Goal: Task Accomplishment & Management: Use online tool/utility

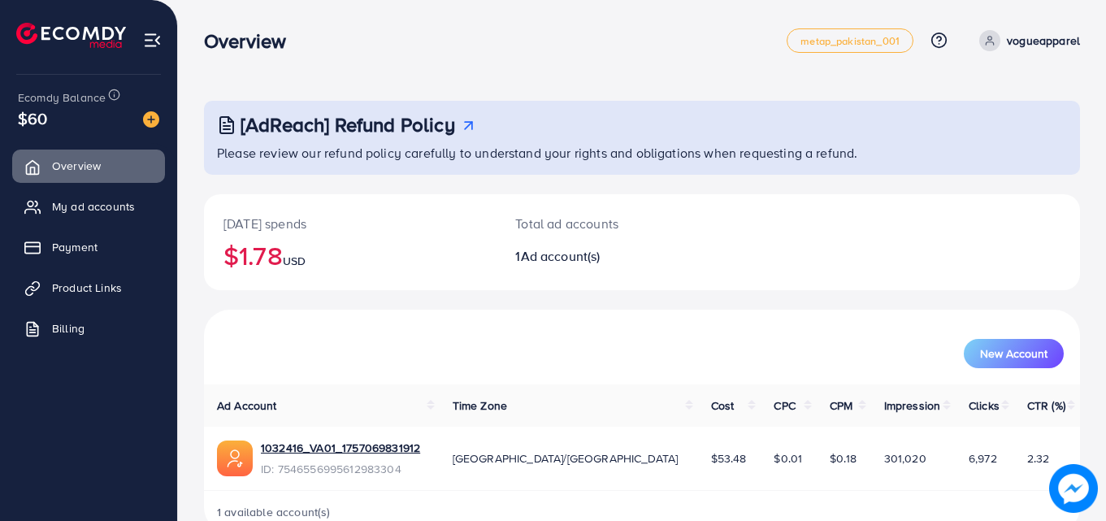
scroll to position [38, 0]
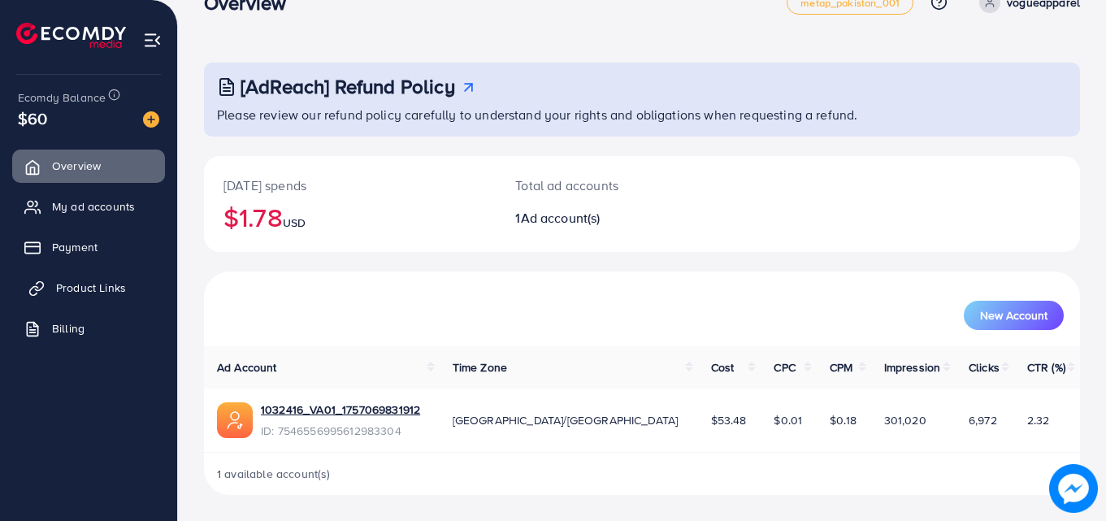
click at [98, 289] on span "Product Links" at bounding box center [91, 288] width 70 height 16
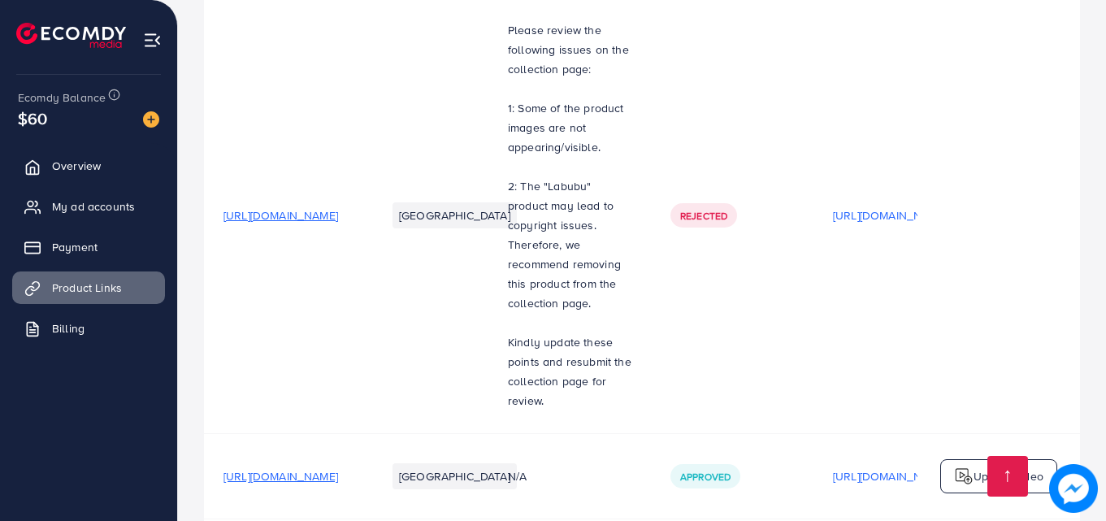
scroll to position [3049, 0]
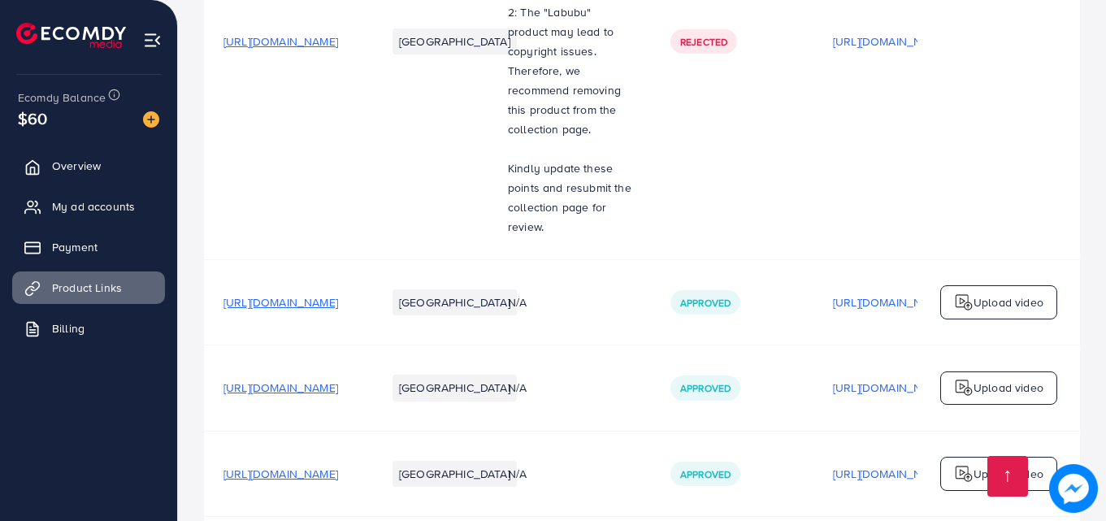
click at [338, 294] on span "[URL][DOMAIN_NAME]" at bounding box center [281, 302] width 115 height 16
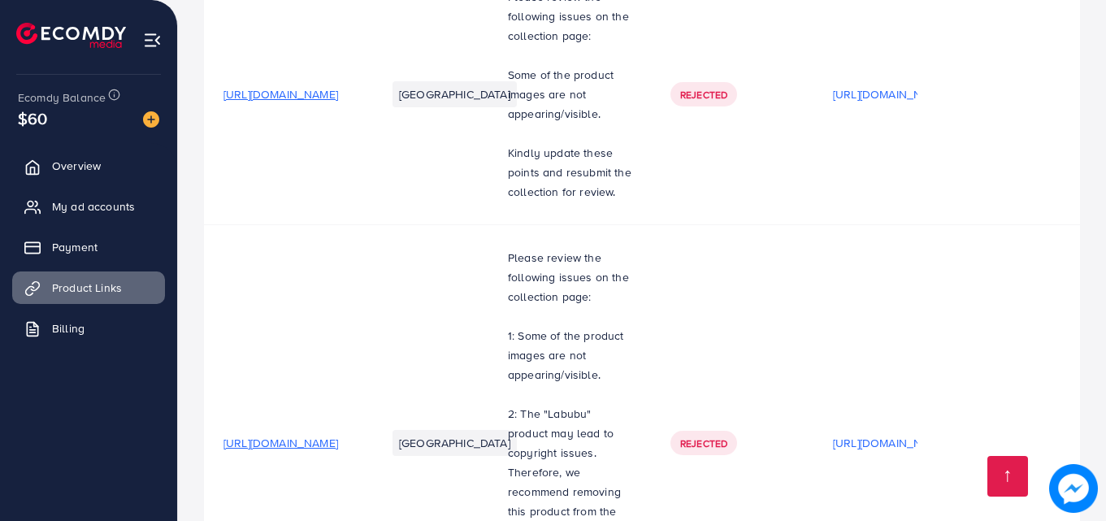
scroll to position [2642, 0]
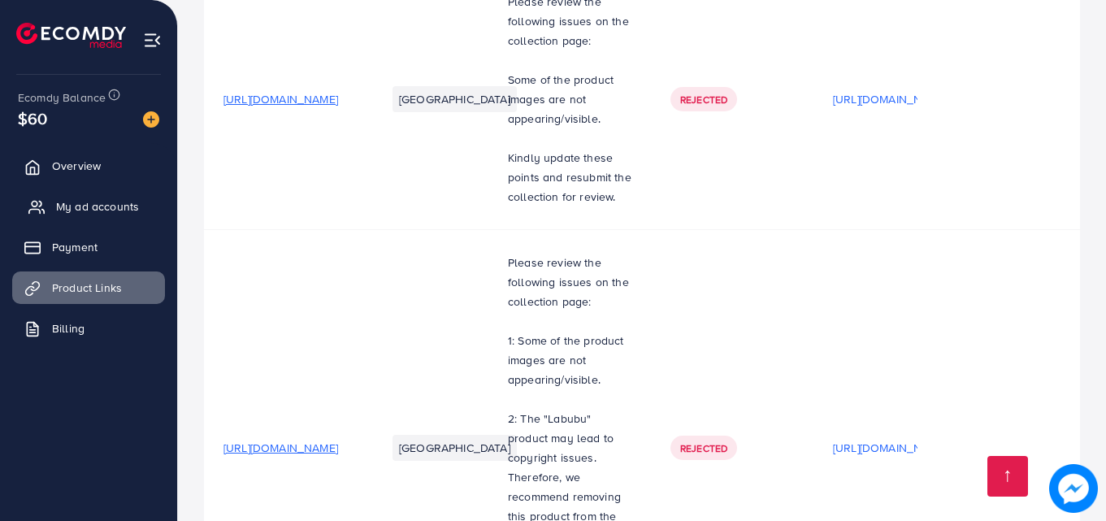
click at [87, 207] on span "My ad accounts" at bounding box center [97, 206] width 83 height 16
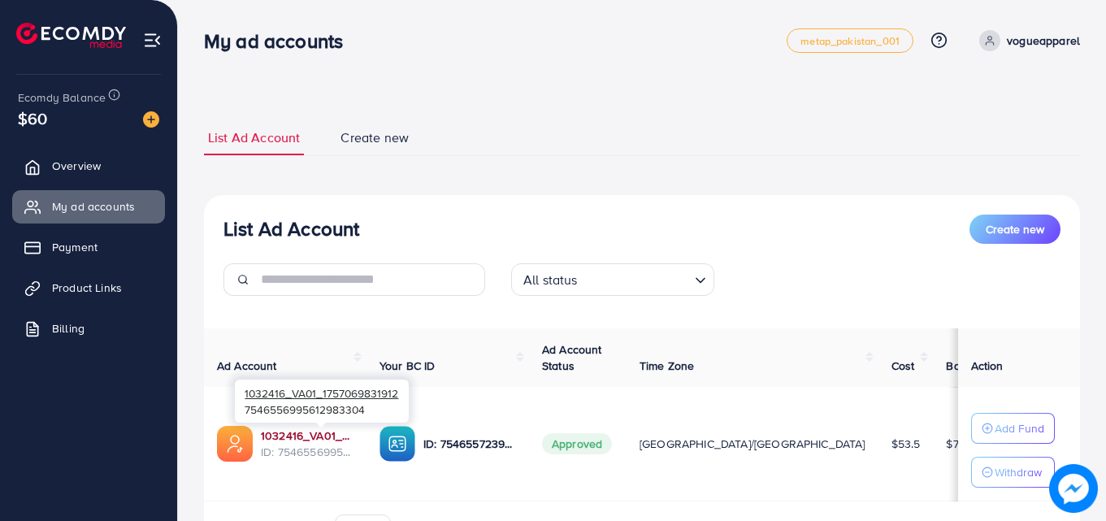
click at [297, 436] on link "1032416_VA01_1757069831912" at bounding box center [307, 436] width 93 height 16
click at [290, 440] on link "1032416_VA01_1757069831912" at bounding box center [307, 436] width 93 height 16
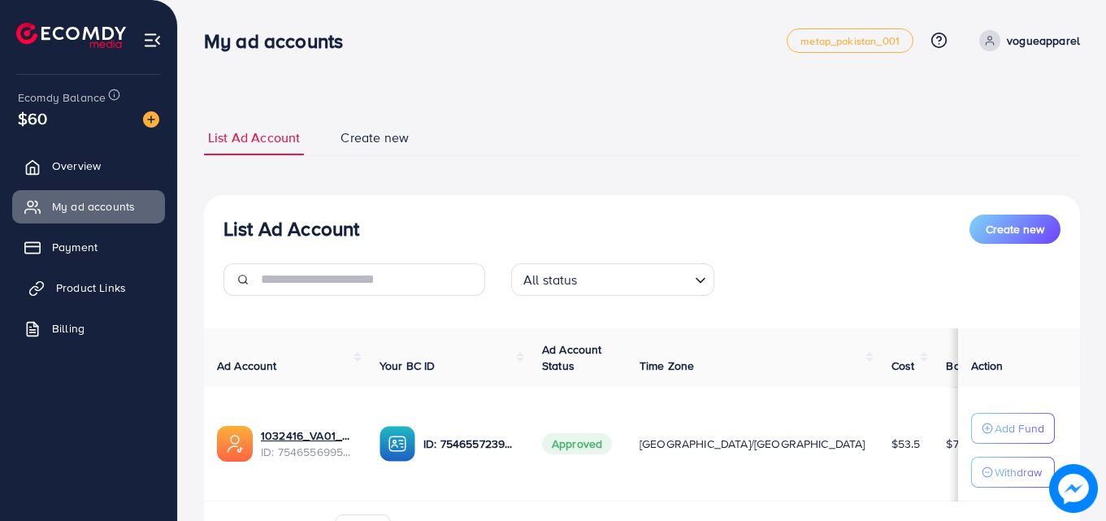
click at [77, 289] on span "Product Links" at bounding box center [91, 288] width 70 height 16
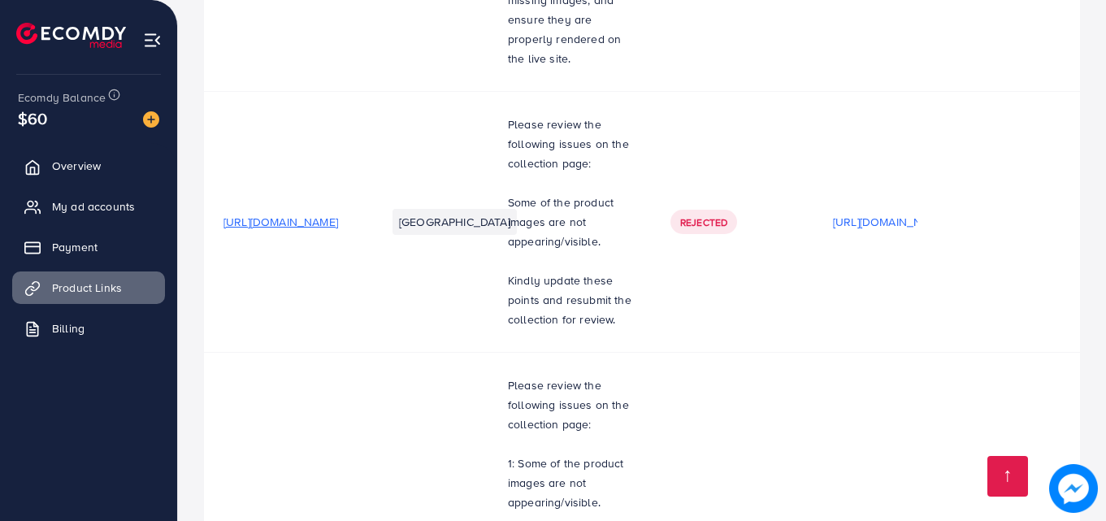
scroll to position [3049, 0]
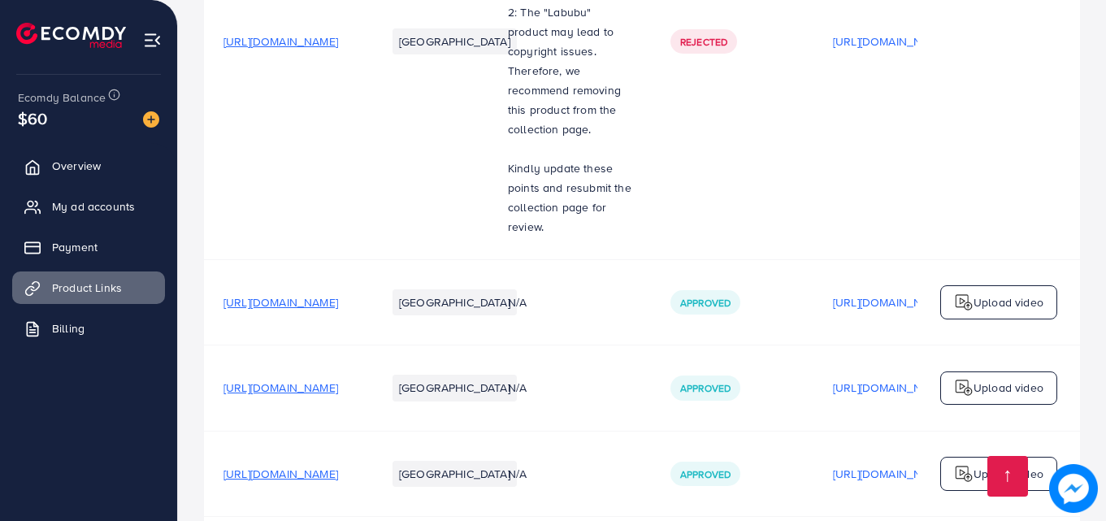
click at [338, 380] on span "[URL][DOMAIN_NAME]" at bounding box center [281, 388] width 115 height 16
click at [338, 466] on span "[URL][DOMAIN_NAME]" at bounding box center [281, 474] width 115 height 16
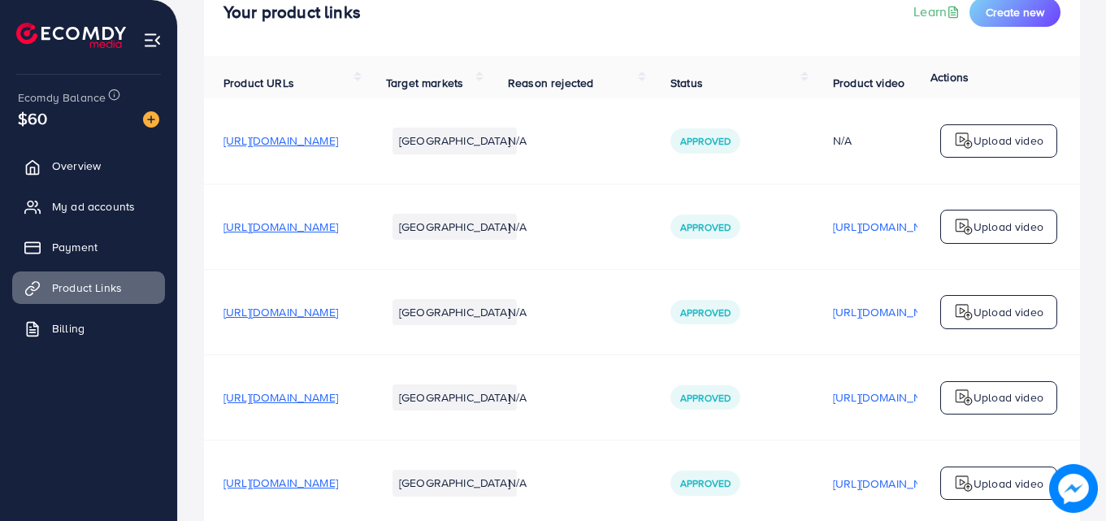
scroll to position [0, 0]
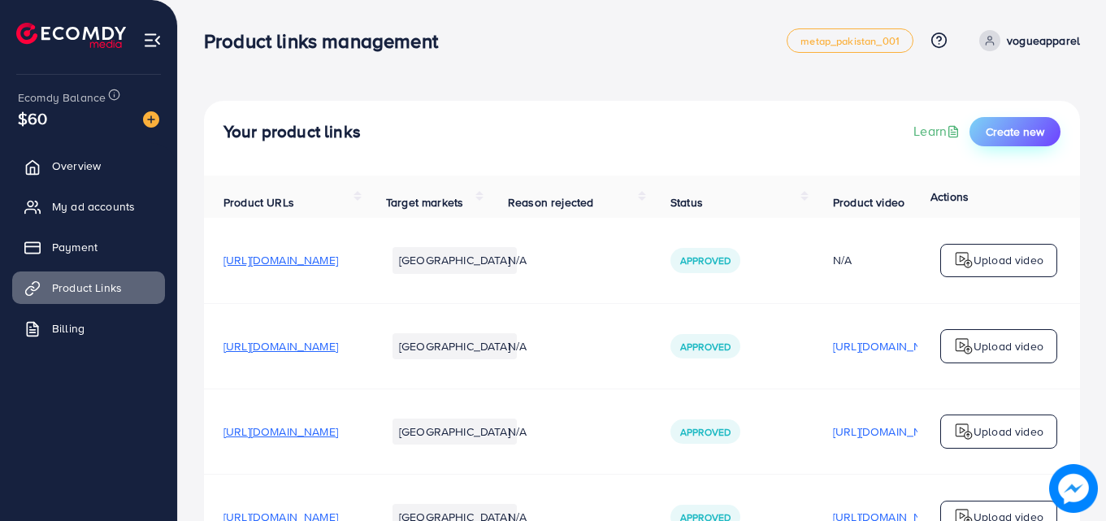
click at [1000, 137] on span "Create new" at bounding box center [1015, 132] width 59 height 16
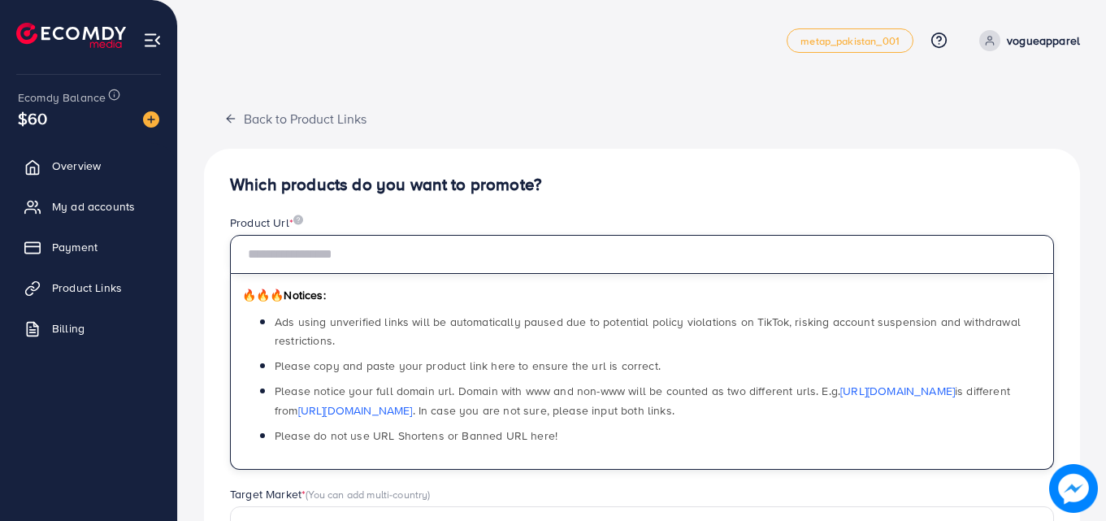
click at [445, 259] on input "text" at bounding box center [642, 254] width 824 height 39
paste input "**********"
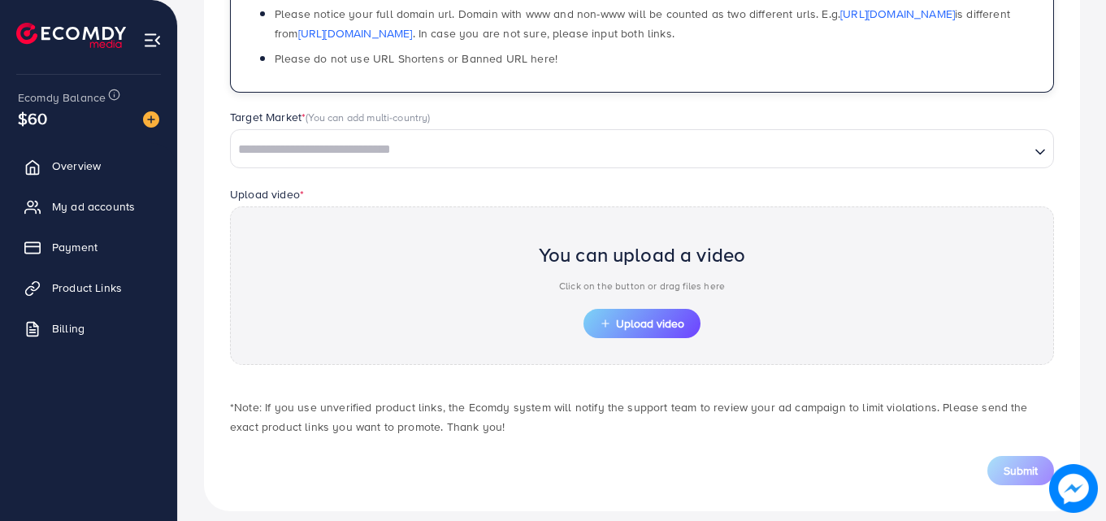
scroll to position [393, 0]
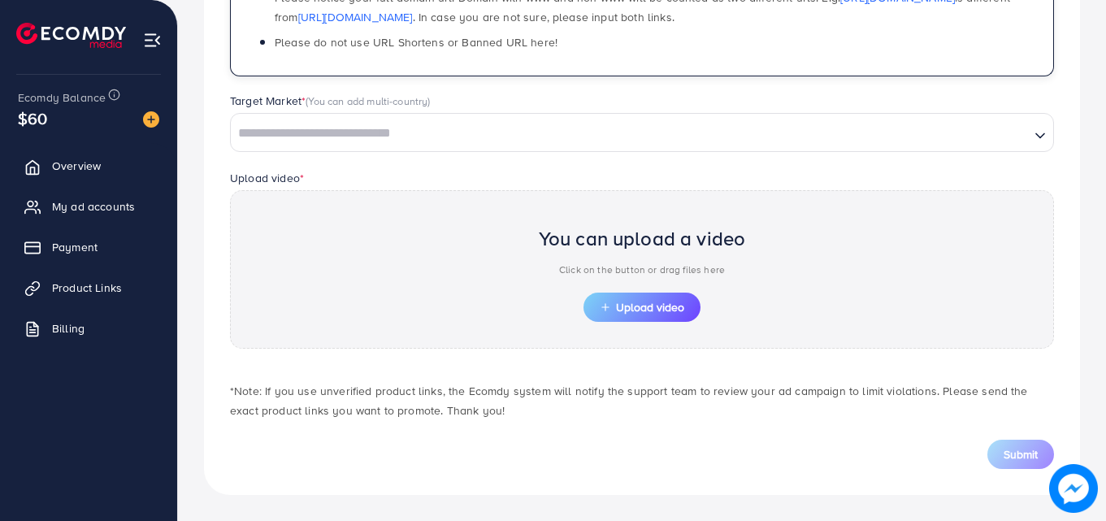
type input "**********"
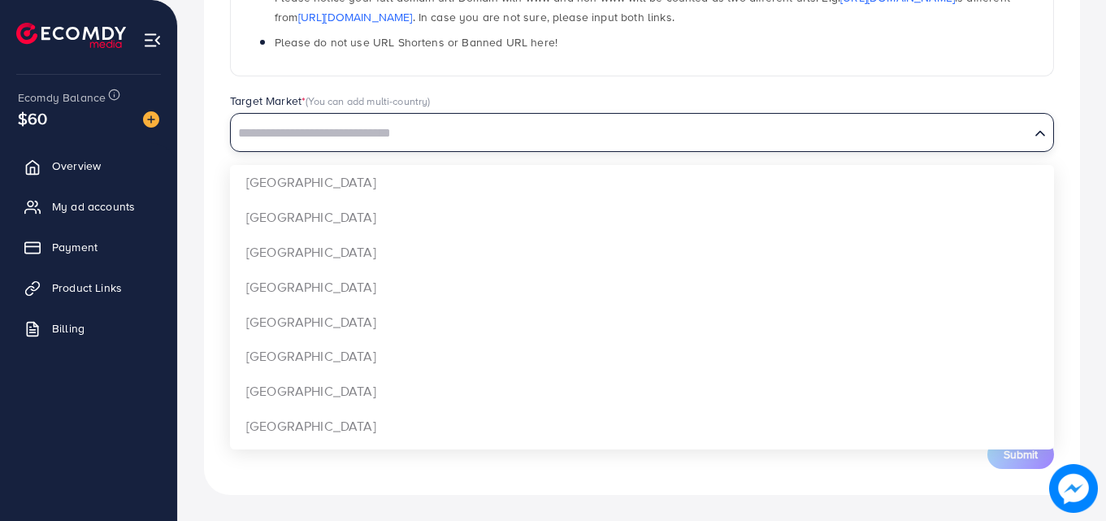
click at [427, 128] on input "Search for option" at bounding box center [630, 133] width 796 height 25
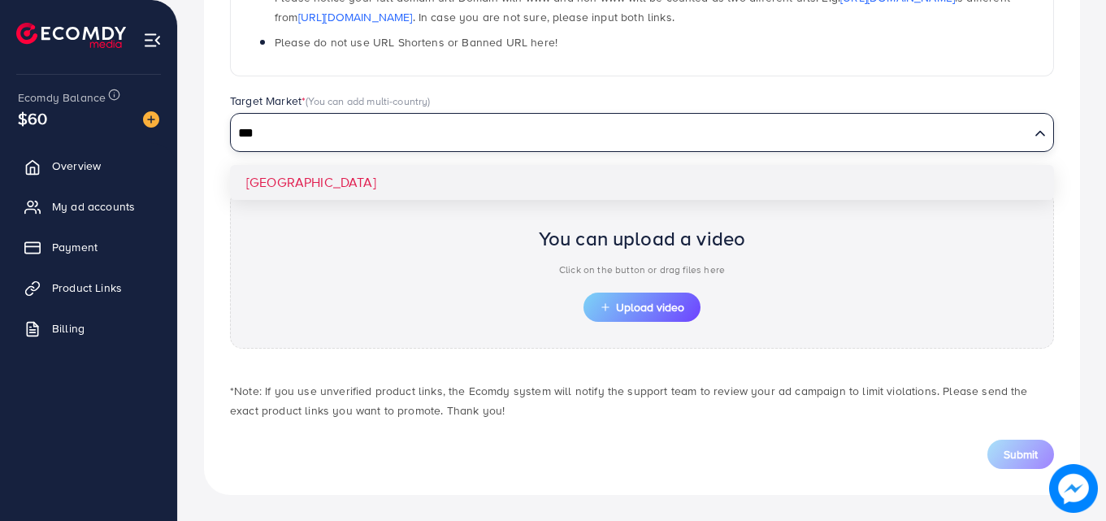
type input "***"
click at [405, 172] on div "**********" at bounding box center [642, 125] width 876 height 740
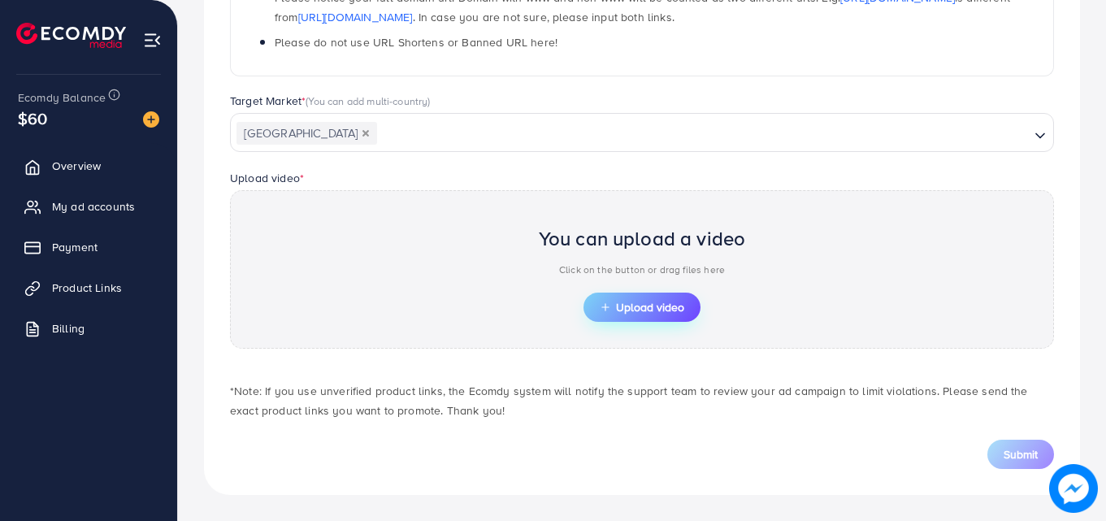
click at [605, 303] on icon "button" at bounding box center [605, 307] width 11 height 11
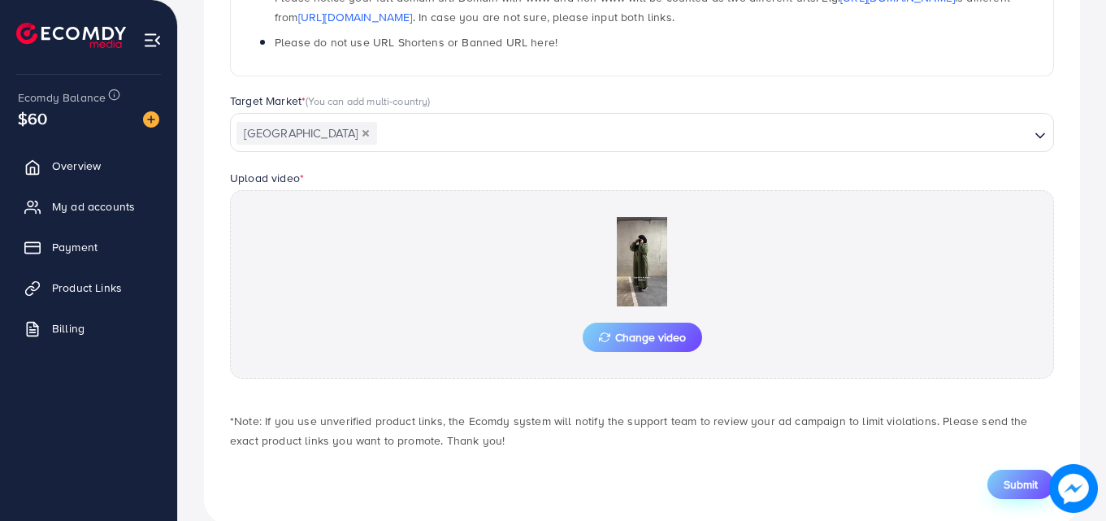
click at [1020, 488] on span "Submit" at bounding box center [1021, 484] width 34 height 16
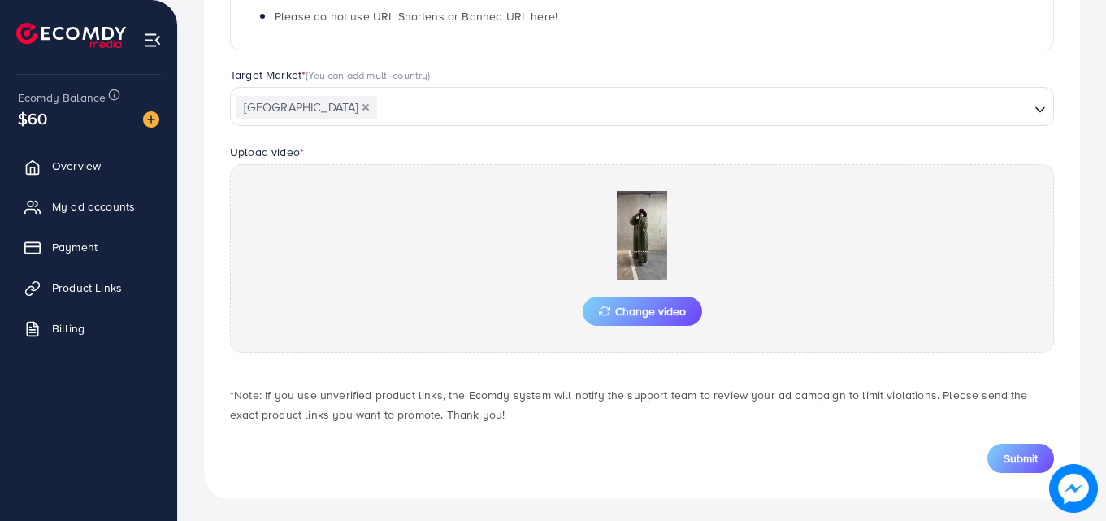
scroll to position [423, 0]
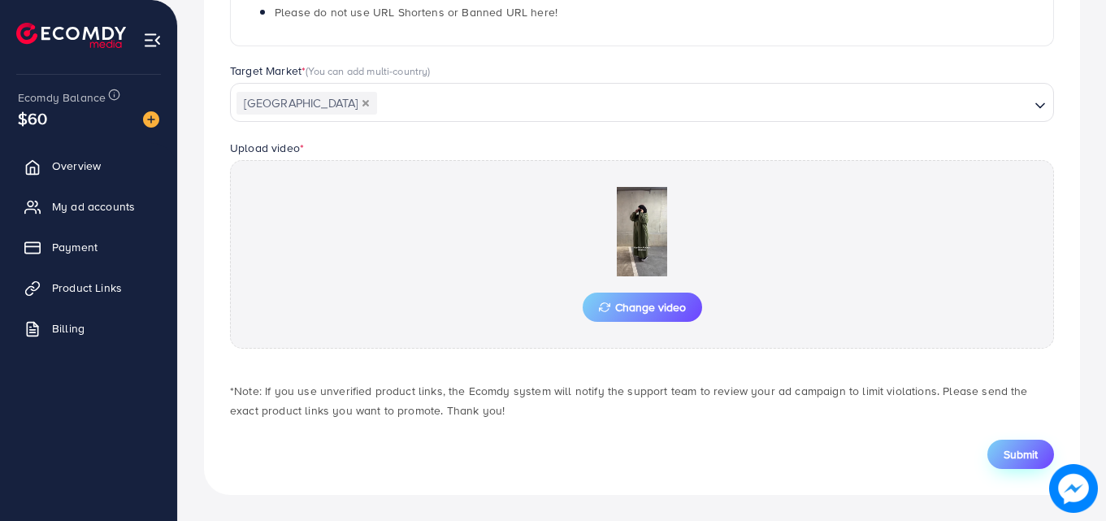
click at [1016, 441] on button "Submit" at bounding box center [1021, 454] width 67 height 29
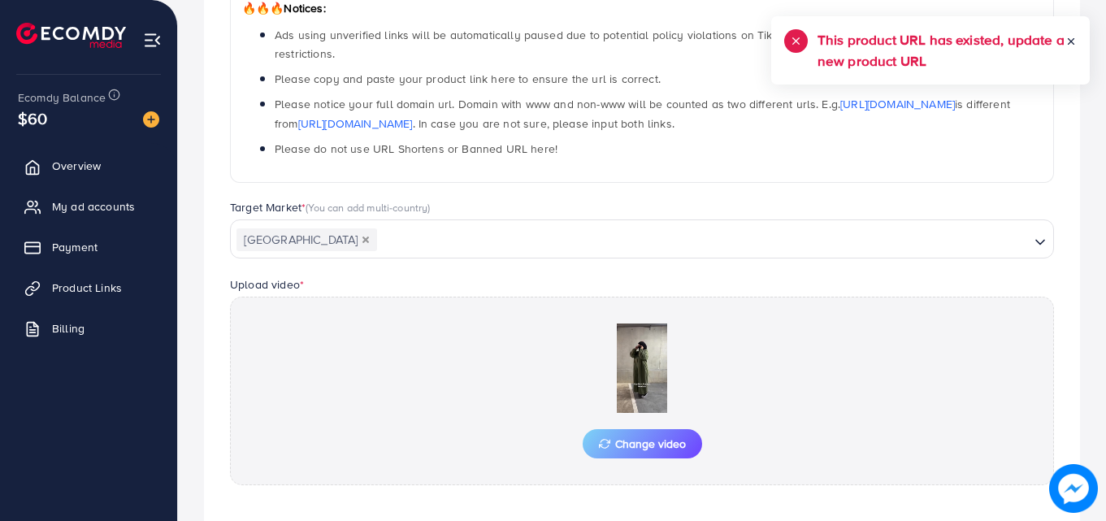
scroll to position [17, 0]
